Goal: Find specific page/section: Find specific page/section

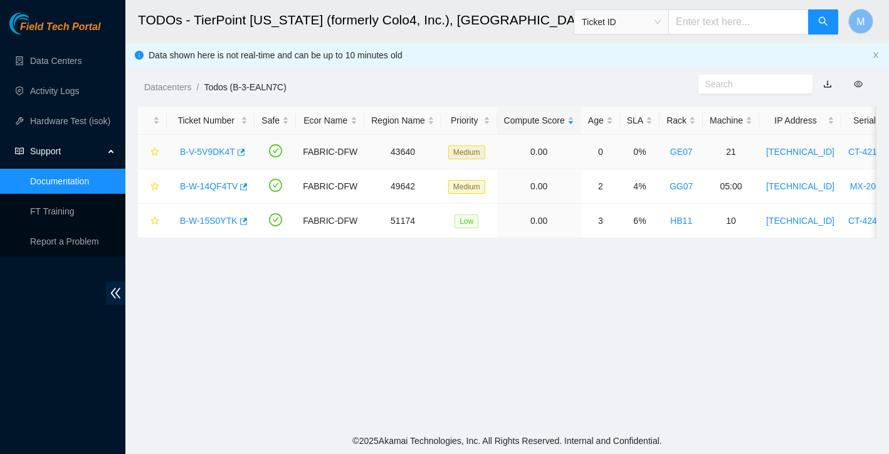
scroll to position [15, 0]
click at [63, 60] on link "Data Centers" at bounding box center [55, 61] width 51 height 10
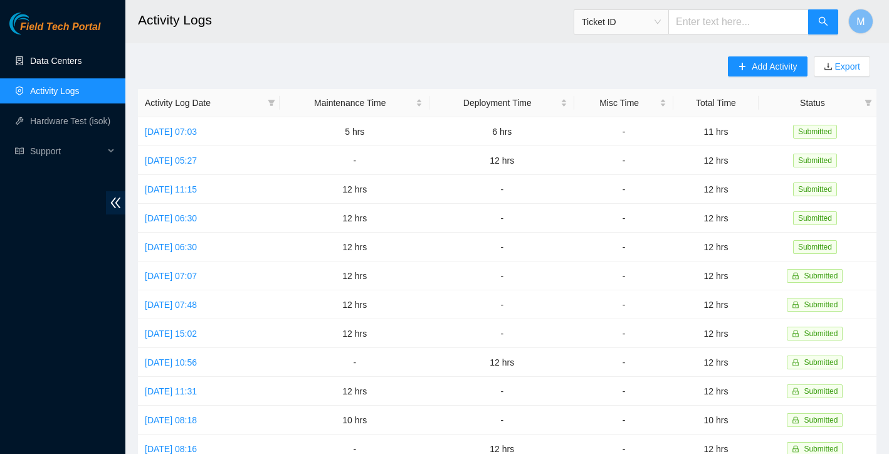
click at [63, 61] on link "Data Centers" at bounding box center [55, 61] width 51 height 10
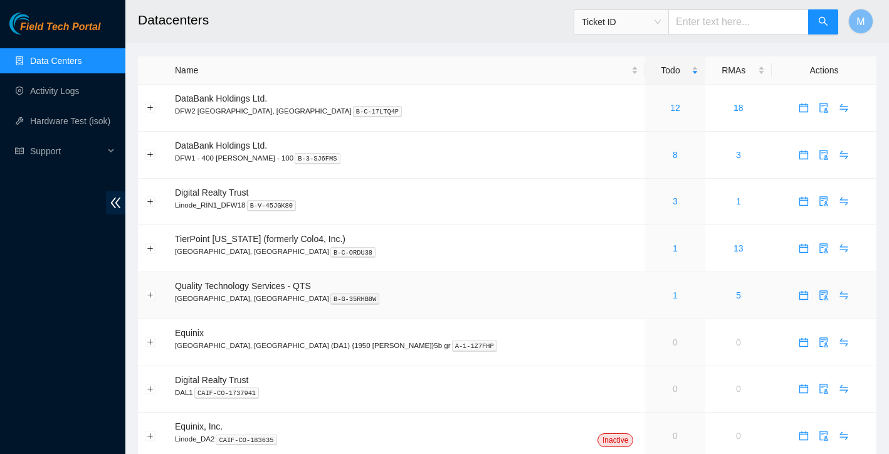
click at [673, 295] on link "1" at bounding box center [675, 295] width 5 height 10
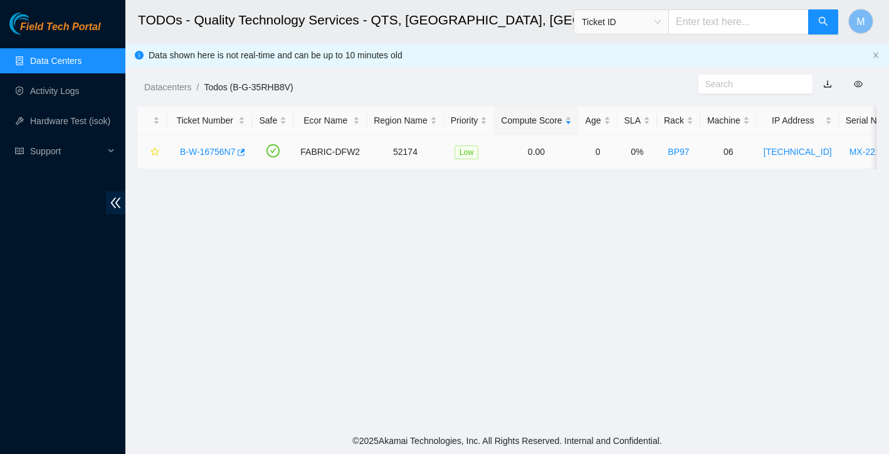
click at [199, 145] on div "B-W-16756N7" at bounding box center [209, 152] width 71 height 20
click at [203, 150] on link "B-W-16756N7" at bounding box center [207, 152] width 55 height 10
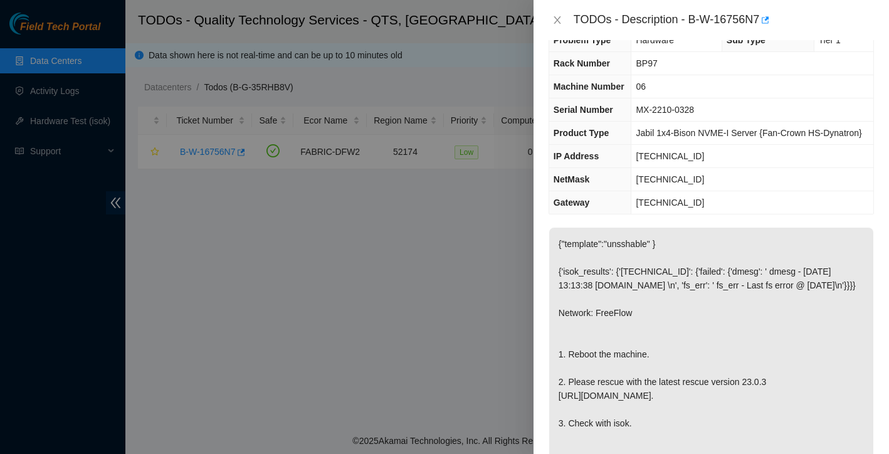
scroll to position [26, 0]
